Goal: Use online tool/utility: Utilize a website feature to perform a specific function

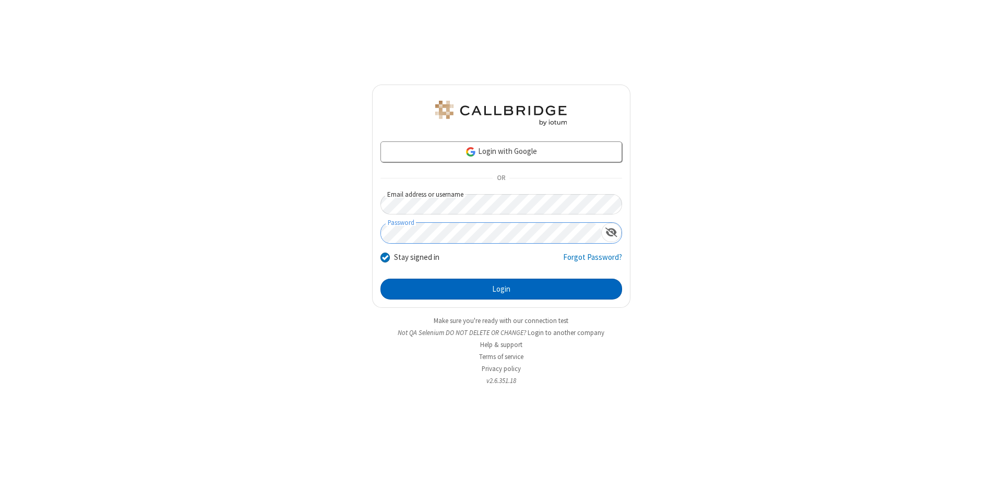
click at [501, 289] on button "Login" at bounding box center [501, 289] width 242 height 21
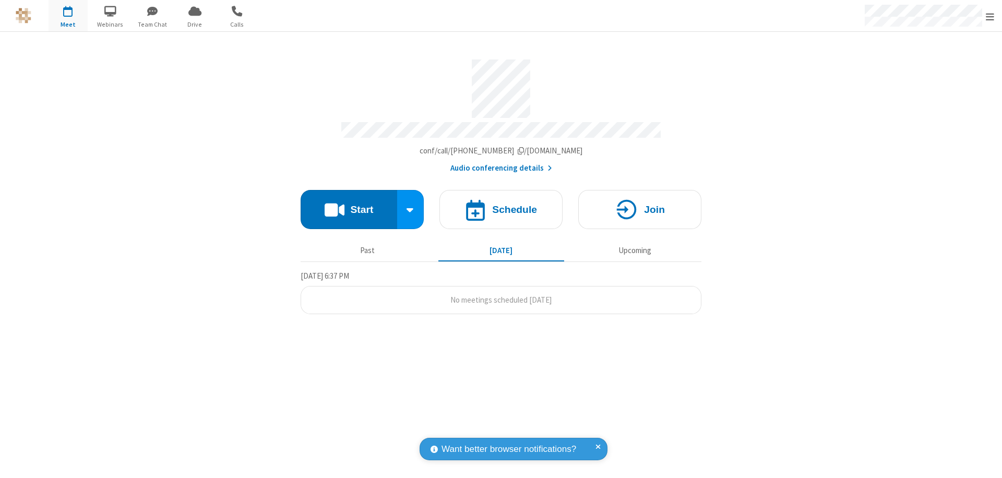
click at [348, 204] on button "Start" at bounding box center [348, 209] width 97 height 39
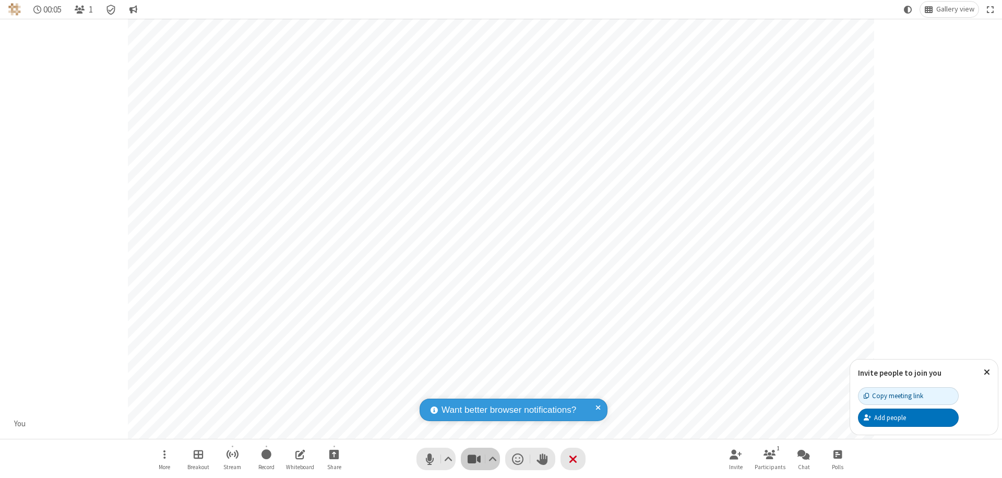
click at [474, 459] on span "Stop video (⌘+Shift+V)" at bounding box center [474, 458] width 16 height 15
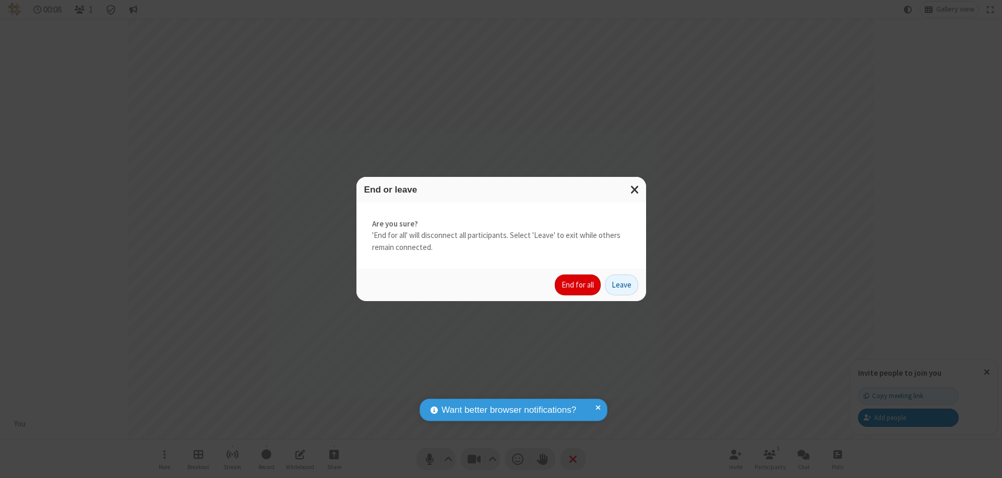
click at [578, 285] on button "End for all" at bounding box center [578, 284] width 46 height 21
